Goal: Task Accomplishment & Management: Use online tool/utility

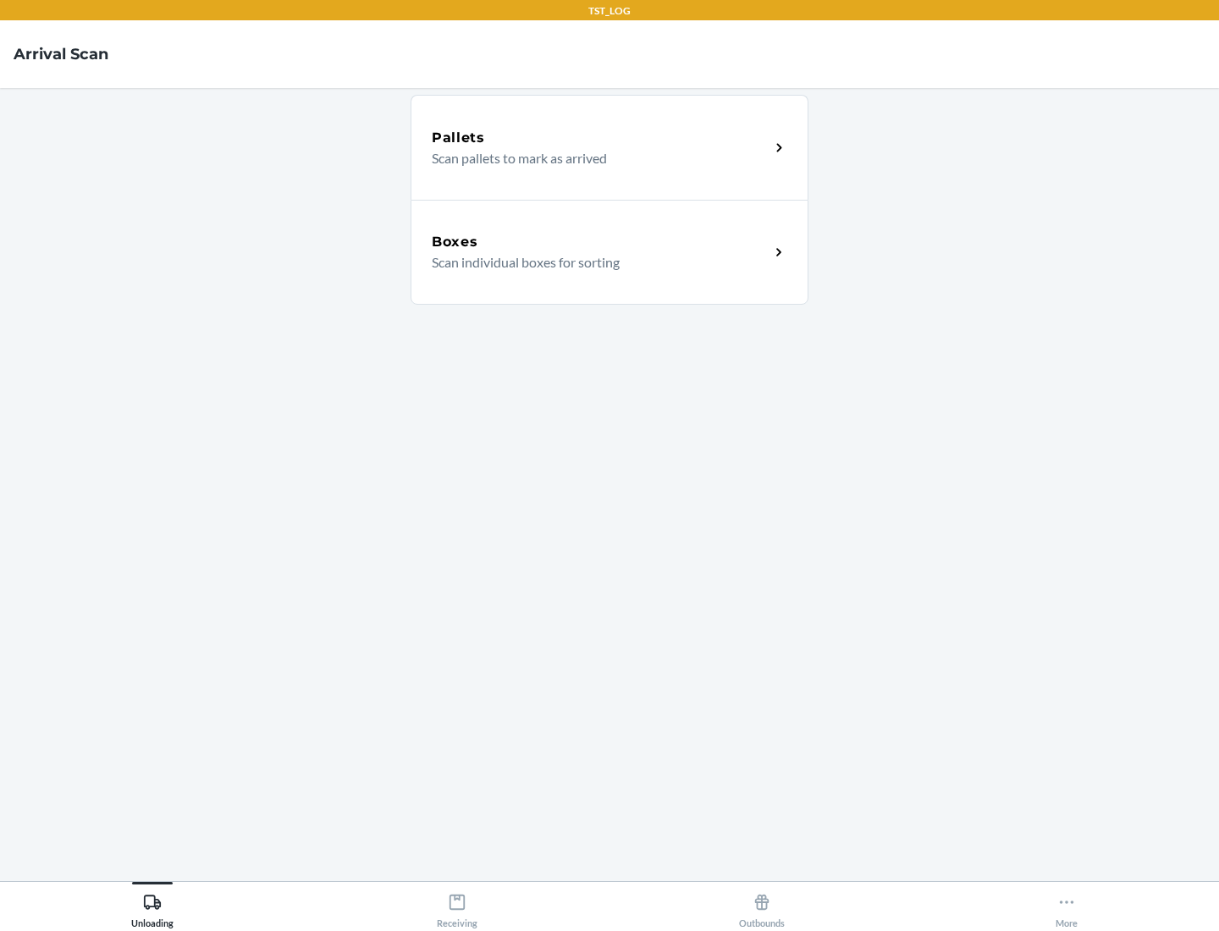
click at [600, 242] on div "Boxes" at bounding box center [601, 242] width 338 height 20
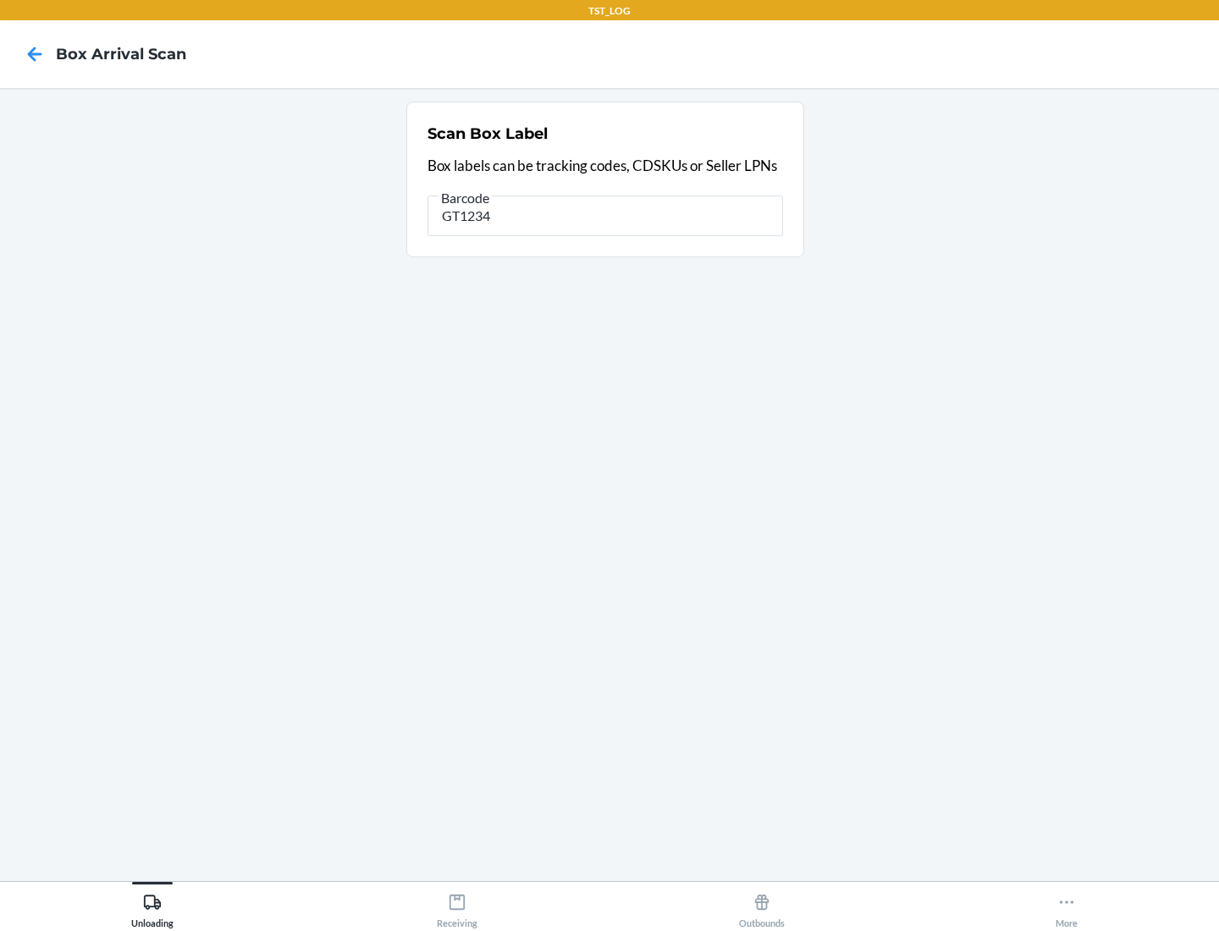
type input "GT1234"
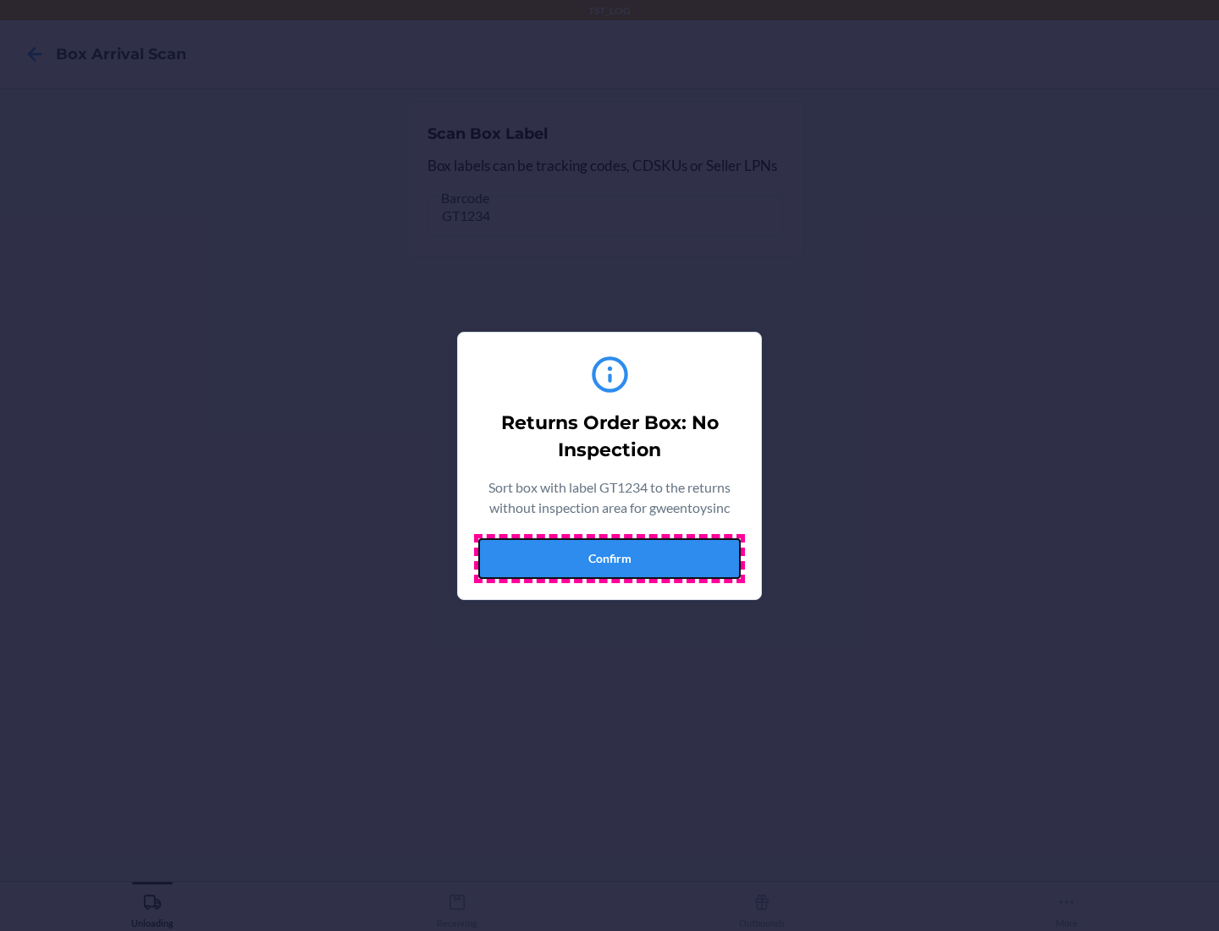
click at [610, 558] on button "Confirm" at bounding box center [609, 559] width 262 height 41
